Goal: Task Accomplishment & Management: Use online tool/utility

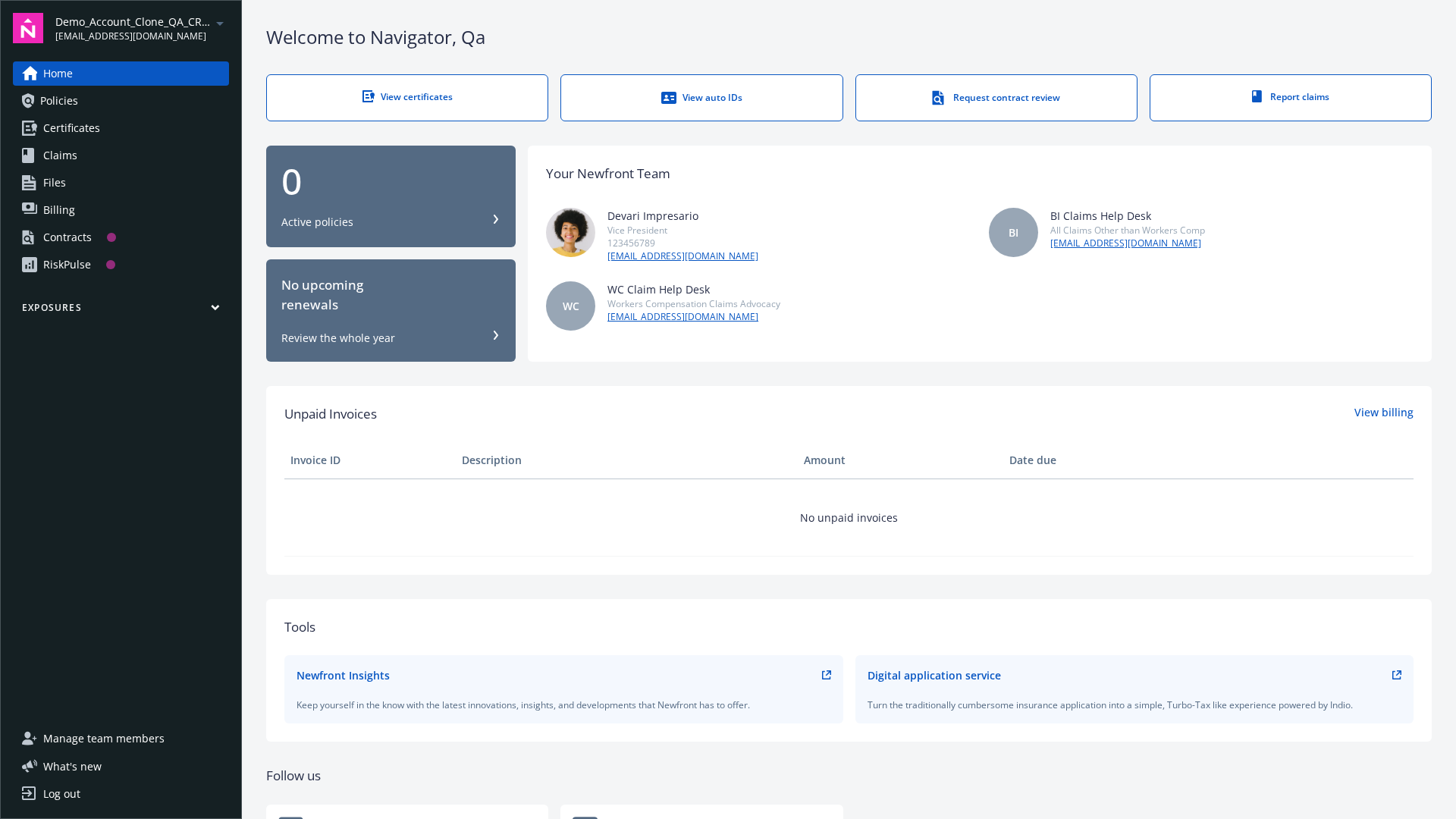
click at [141, 28] on span "Demo_Account_Clone_QA_CR_Tests_Prospect" at bounding box center [133, 21] width 155 height 16
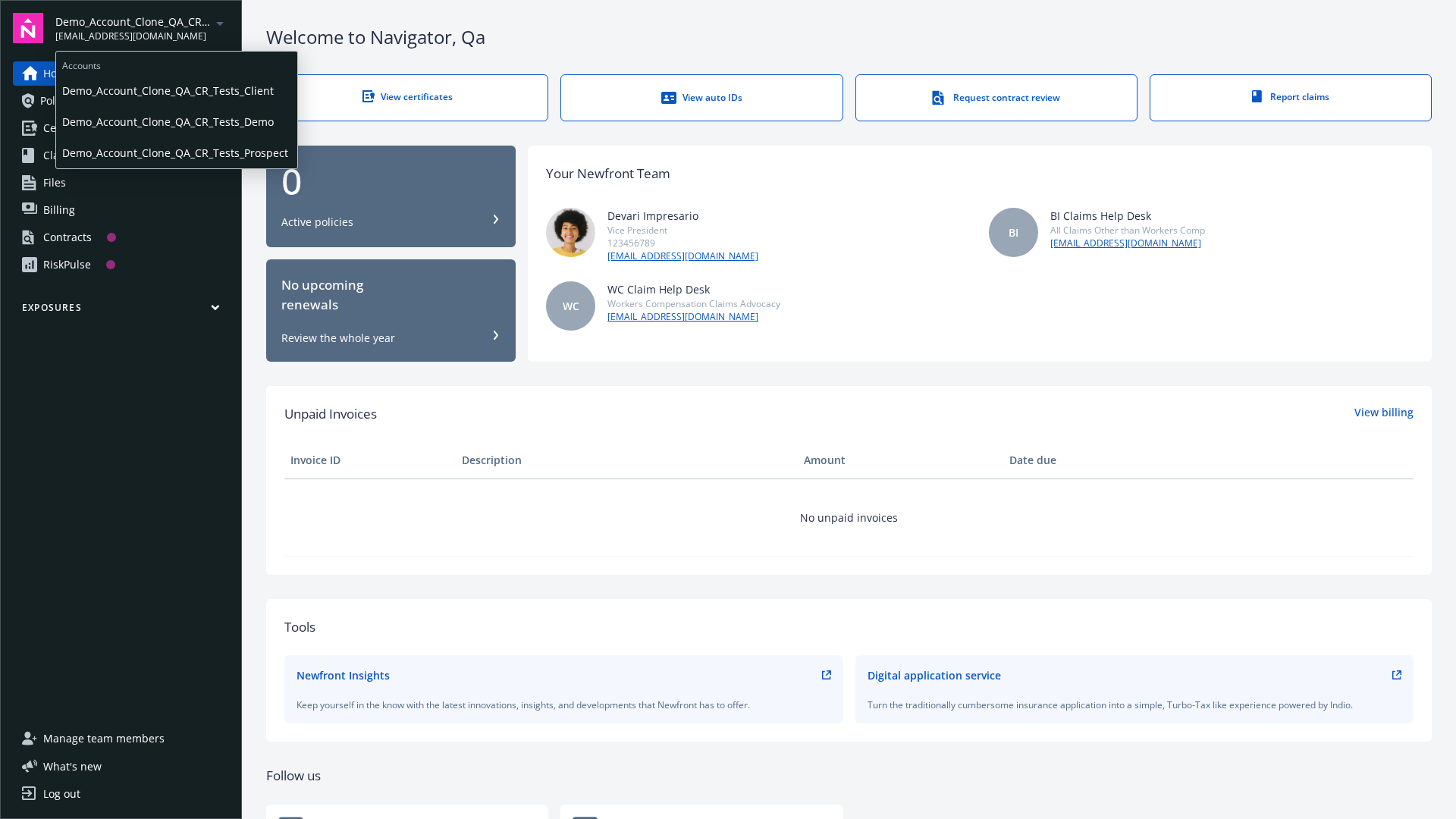
click at [176, 91] on span "Demo_Account_Clone_QA_CR_Tests_Client" at bounding box center [176, 91] width 229 height 31
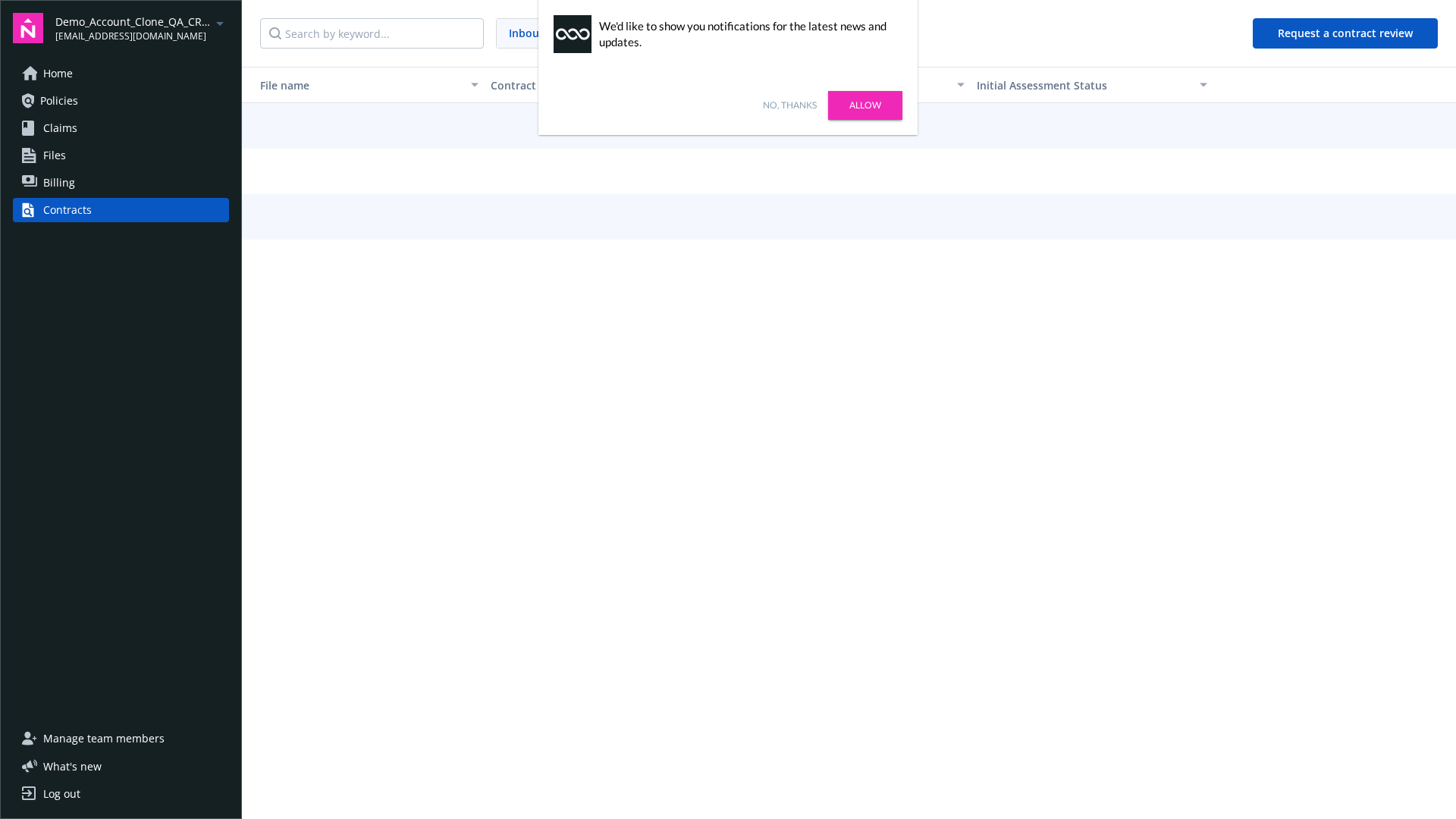
click at [789, 105] on link "No, thanks" at bounding box center [790, 105] width 54 height 14
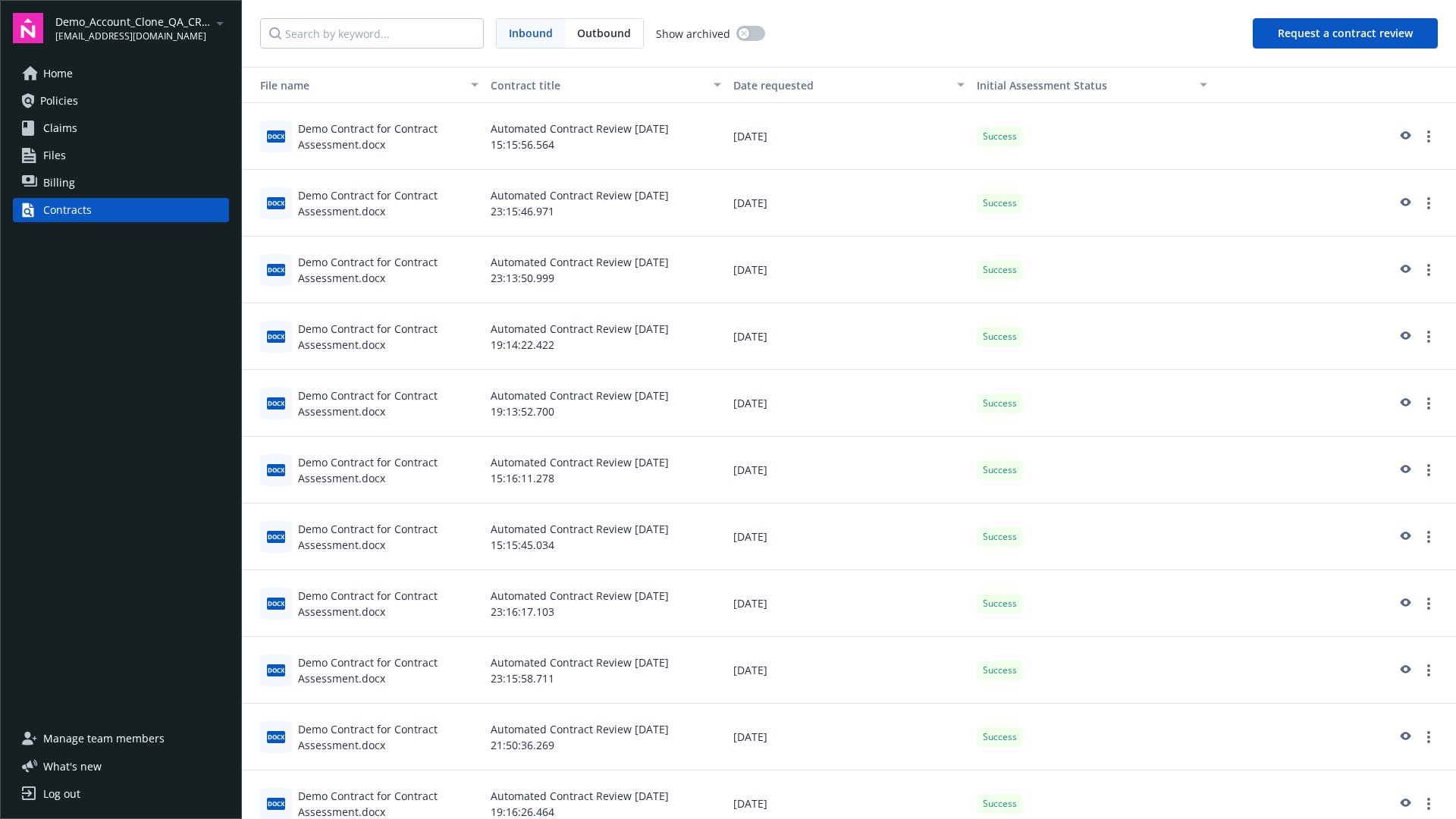
click at [1346, 33] on button "Request a contract review" at bounding box center [1345, 33] width 185 height 31
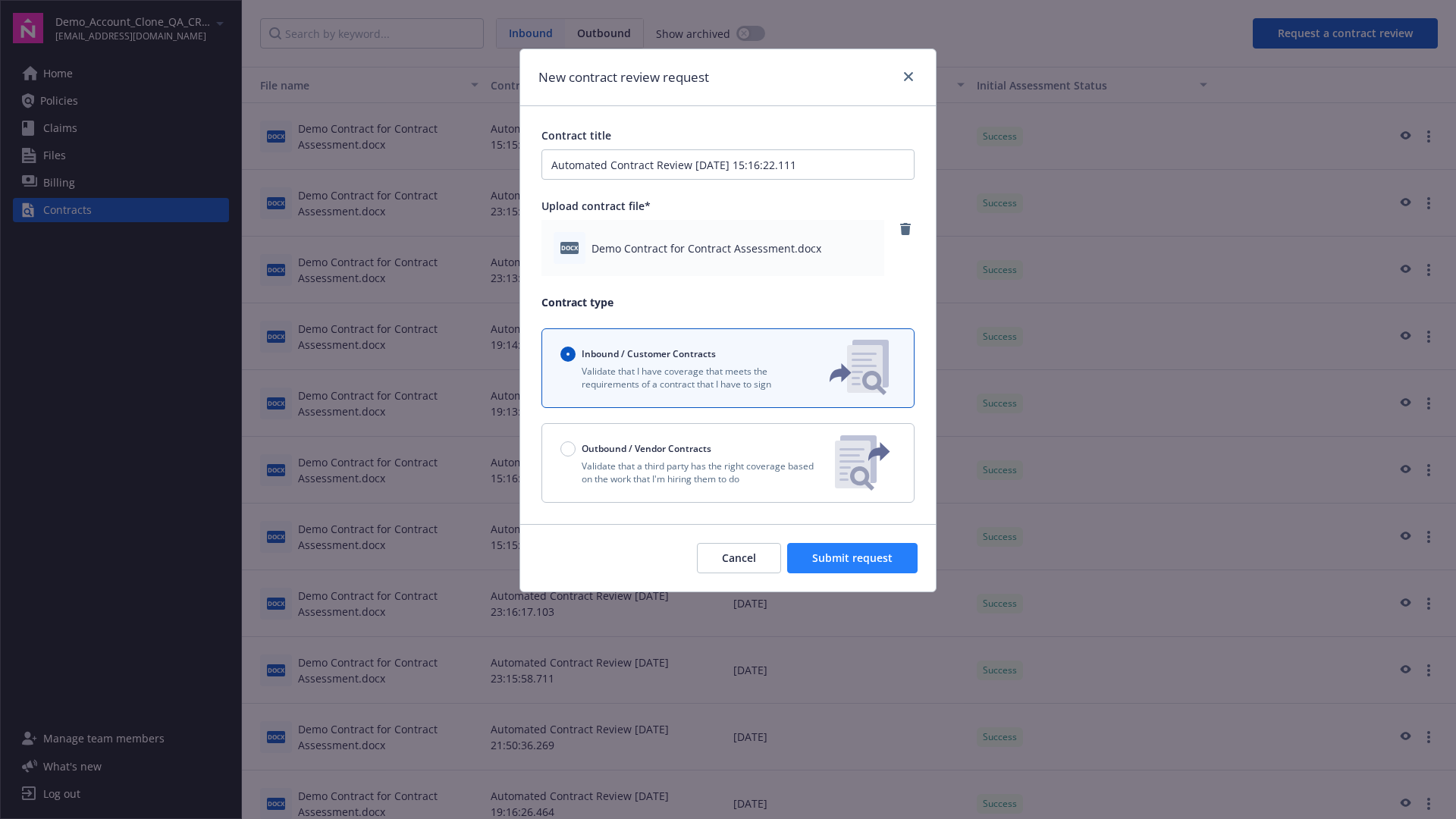
type input "Automated Contract Review 08-19-2025 15:16:22.111"
click at [853, 558] on span "Submit request" at bounding box center [852, 558] width 80 height 15
